Goal: Task Accomplishment & Management: Use online tool/utility

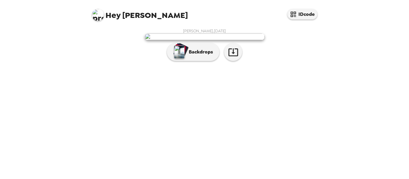
scroll to position [28, 0]
click at [247, 40] on img at bounding box center [205, 37] width 120 height 7
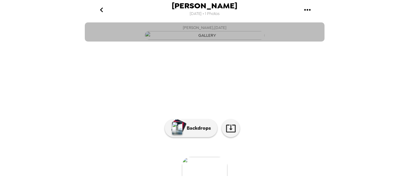
click at [242, 40] on img "button" at bounding box center [205, 35] width 120 height 9
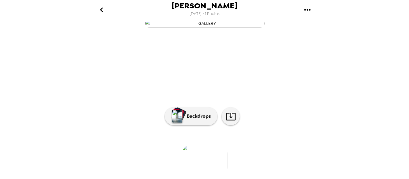
scroll to position [80, 0]
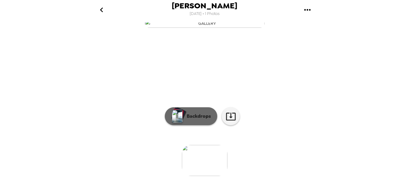
click at [193, 115] on p "Backdrops" at bounding box center [197, 116] width 27 height 7
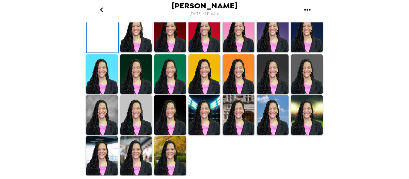
scroll to position [140, 0]
click at [99, 135] on img at bounding box center [102, 115] width 32 height 40
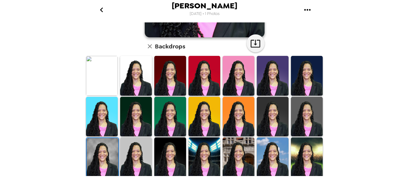
click at [139, 150] on img at bounding box center [136, 158] width 32 height 40
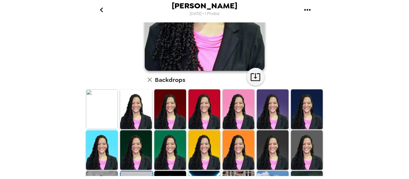
scroll to position [108, 0]
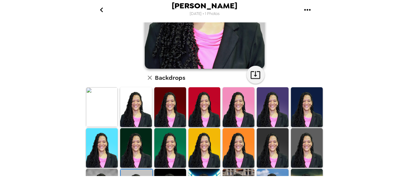
click at [132, 121] on img at bounding box center [136, 107] width 32 height 40
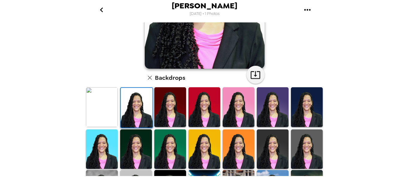
click at [135, 105] on img at bounding box center [137, 108] width 32 height 40
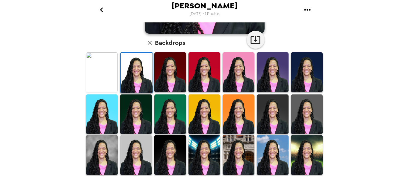
scroll to position [144, 0]
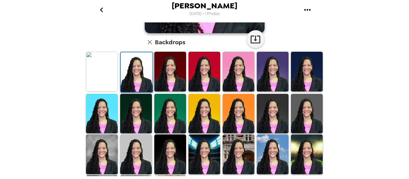
click at [173, 108] on img at bounding box center [170, 114] width 32 height 40
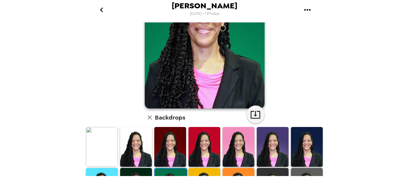
scroll to position [66, 0]
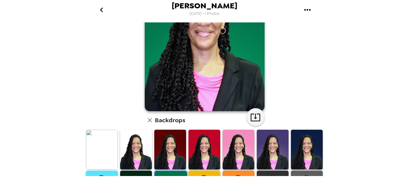
click at [274, 151] on img at bounding box center [273, 150] width 32 height 40
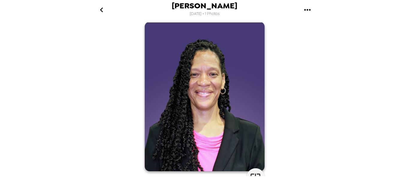
scroll to position [0, 0]
